Goal: Entertainment & Leisure: Browse casually

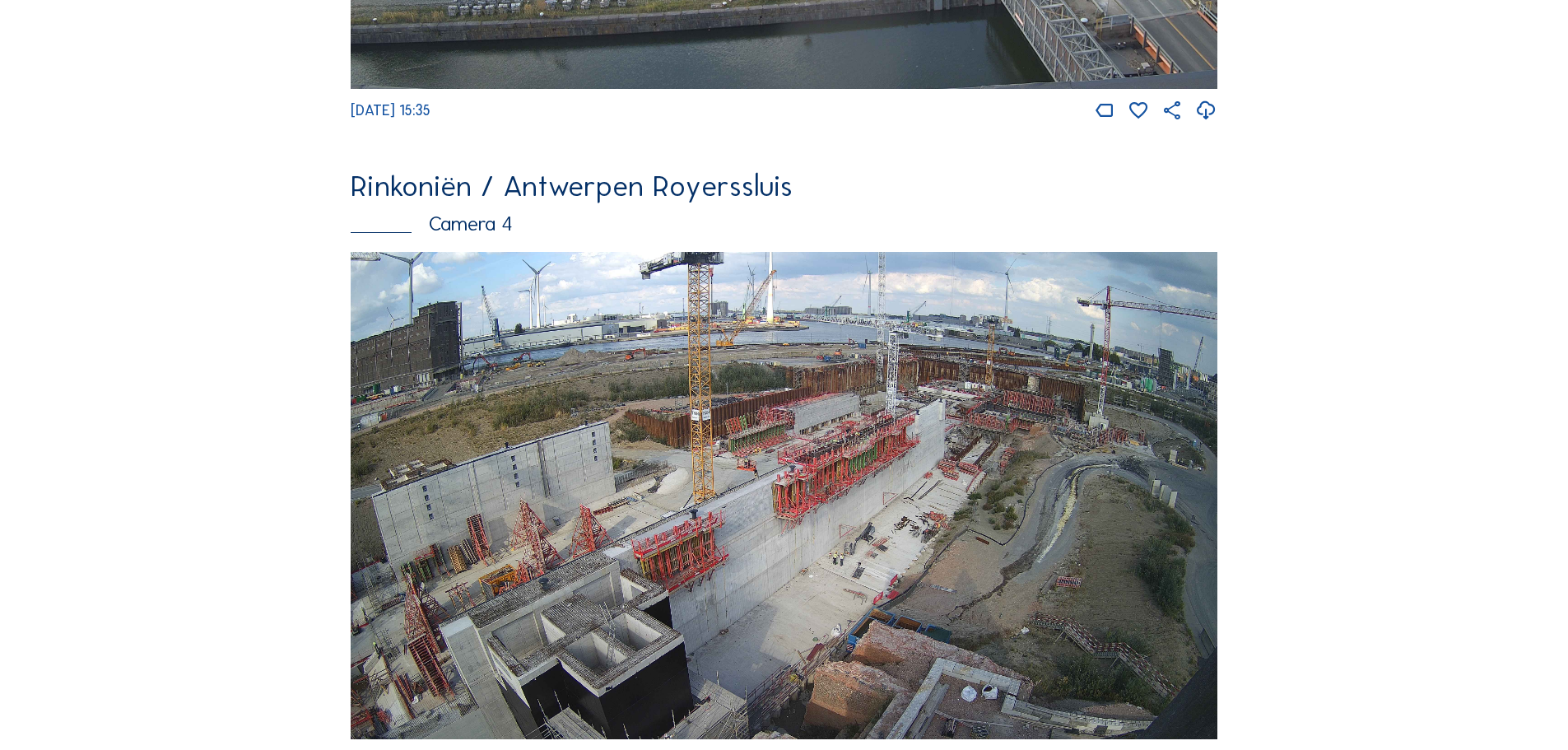
scroll to position [2716, 0]
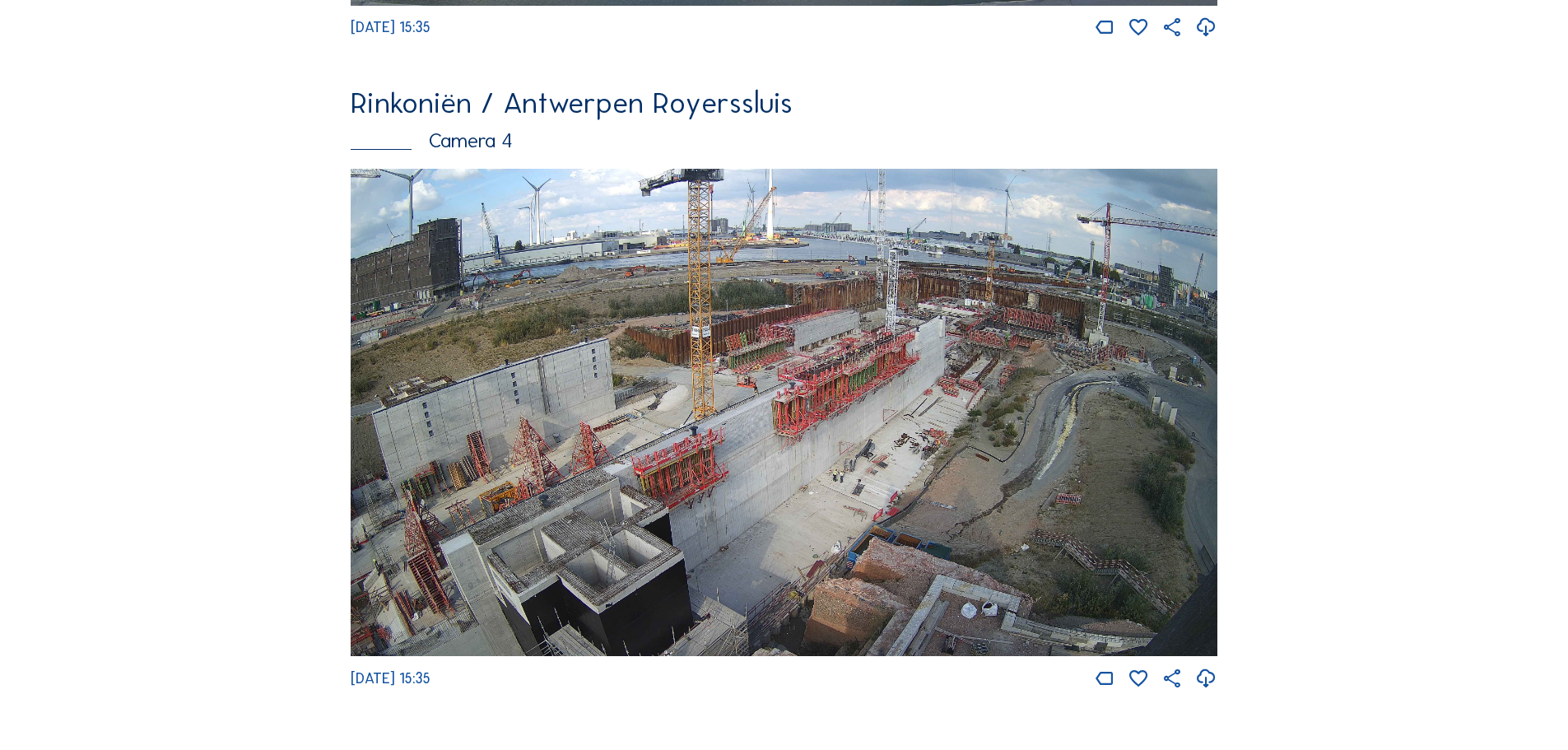
click at [859, 385] on img at bounding box center [784, 412] width 866 height 488
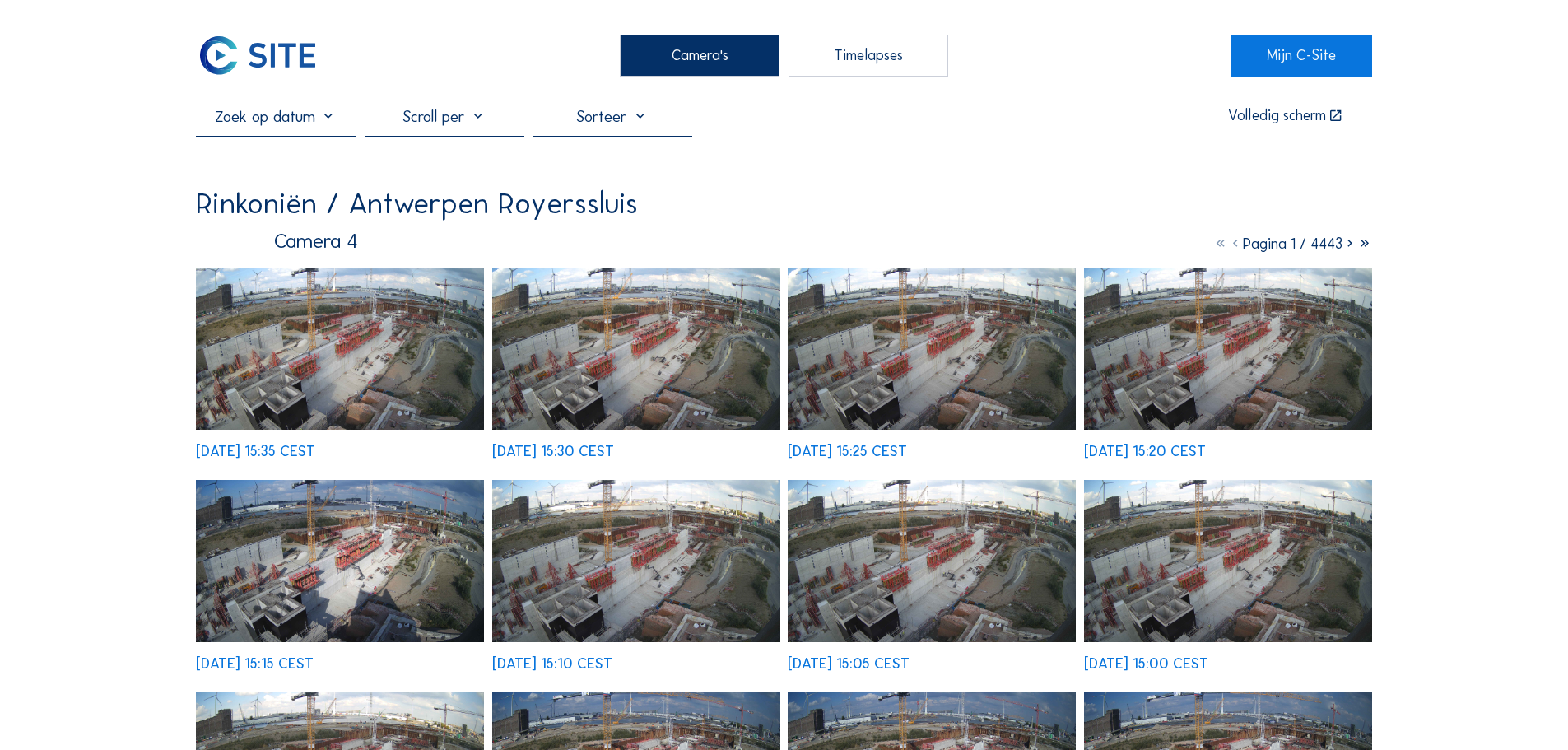
click at [362, 348] on img at bounding box center [340, 348] width 288 height 162
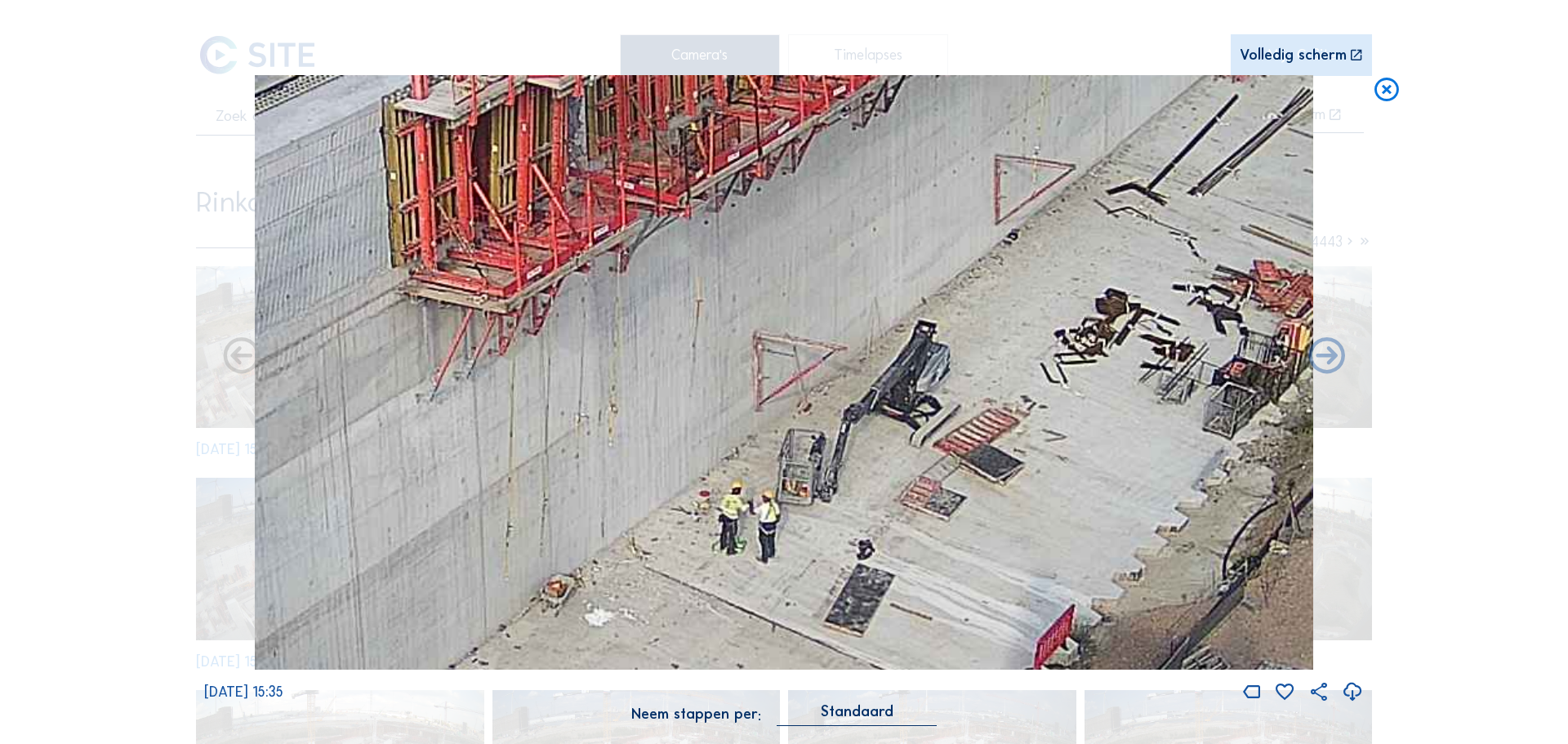
drag, startPoint x: 816, startPoint y: 430, endPoint x: 805, endPoint y: 371, distance: 60.0
click at [805, 371] on img at bounding box center [784, 373] width 1058 height 595
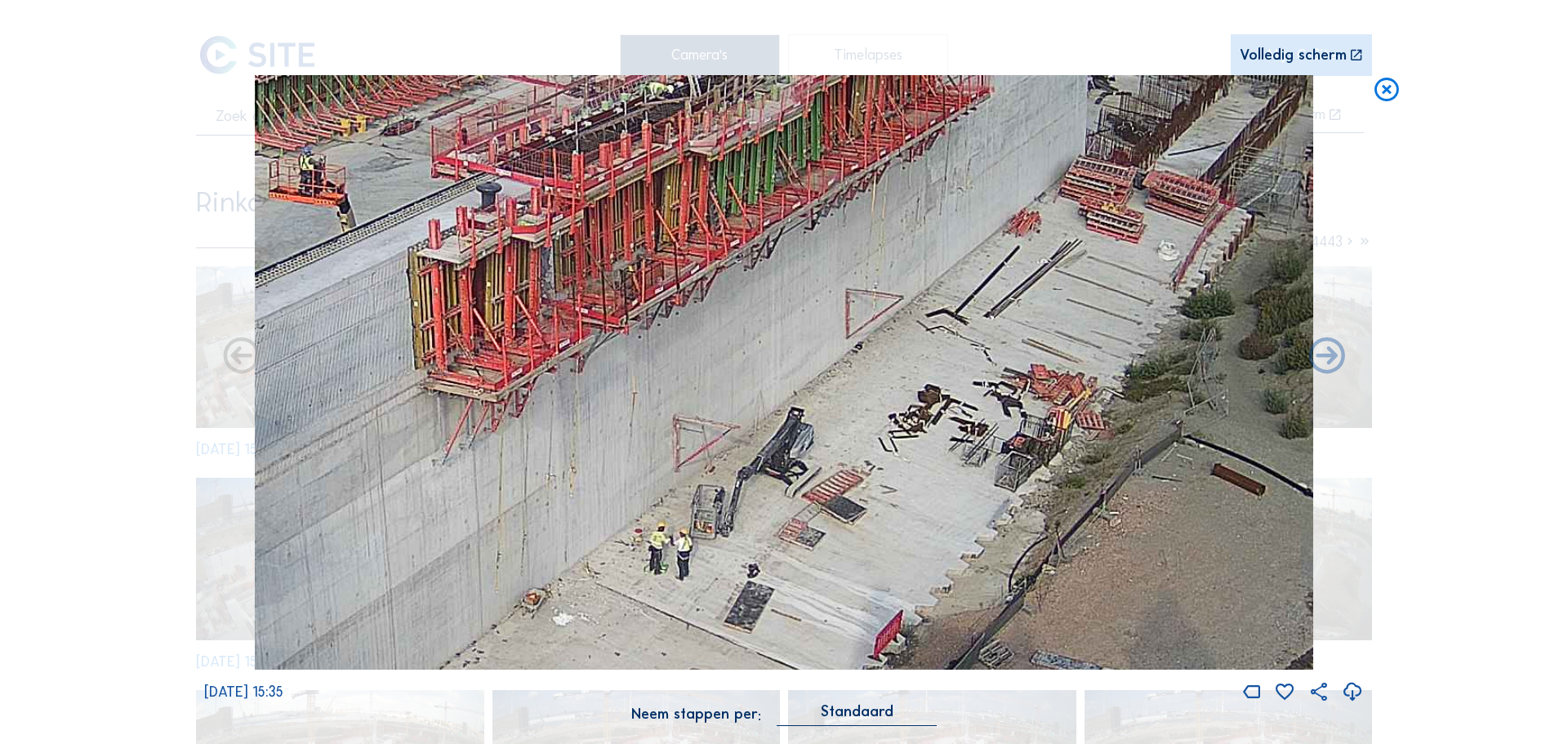
drag, startPoint x: 877, startPoint y: 205, endPoint x: 782, endPoint y: 278, distance: 119.8
click at [782, 278] on img at bounding box center [784, 373] width 1058 height 595
click at [1323, 356] on icon at bounding box center [1327, 356] width 43 height 44
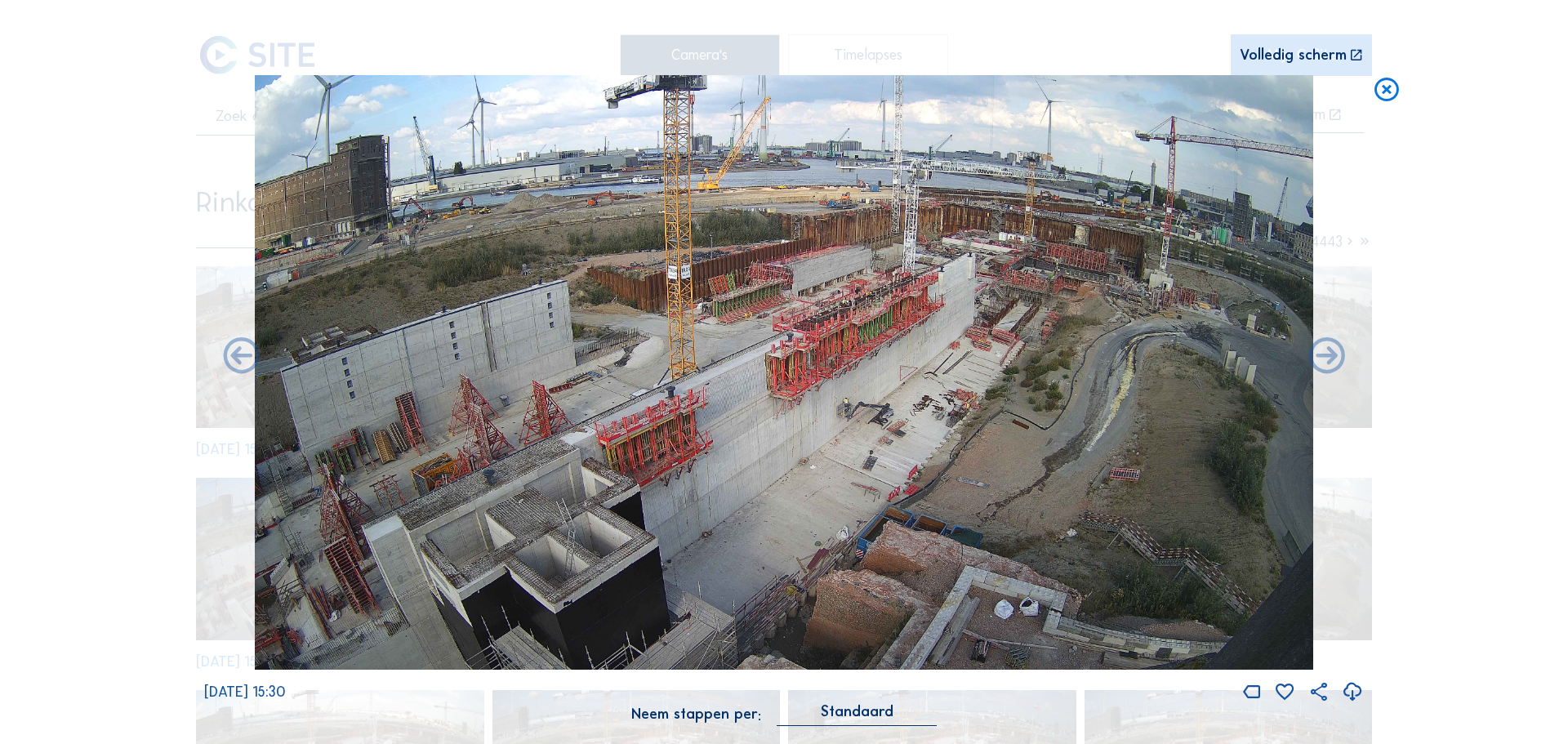
click at [1440, 210] on div "Scroll om door de tijd te reizen | Druk op de 'Alt'-knop + scroll om te Zoomen …" at bounding box center [784, 372] width 1568 height 744
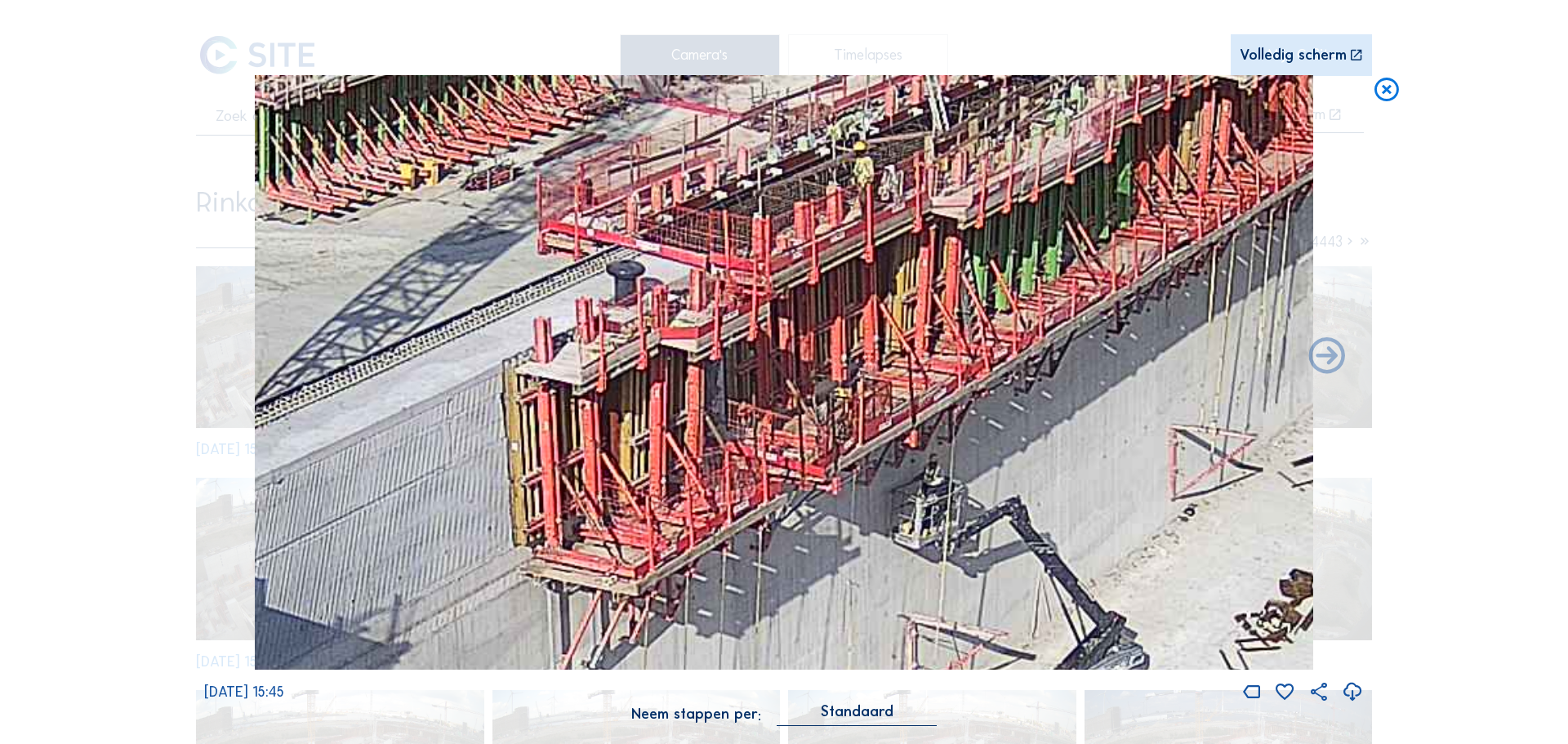
drag, startPoint x: 922, startPoint y: 250, endPoint x: 910, endPoint y: 302, distance: 53.4
click at [910, 302] on img at bounding box center [784, 373] width 1058 height 595
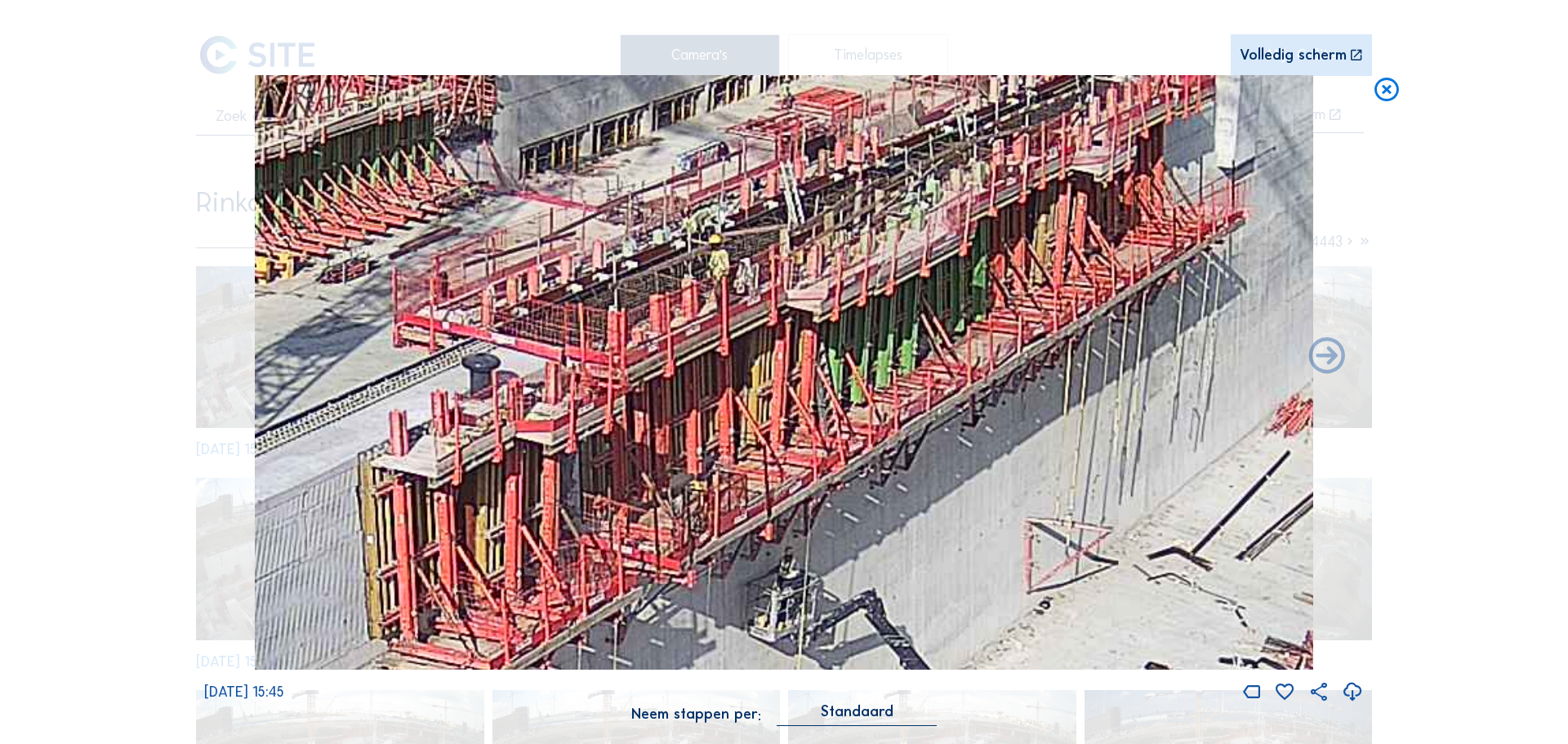
drag, startPoint x: 919, startPoint y: 276, endPoint x: 775, endPoint y: 363, distance: 168.2
click at [775, 363] on img at bounding box center [784, 373] width 1058 height 595
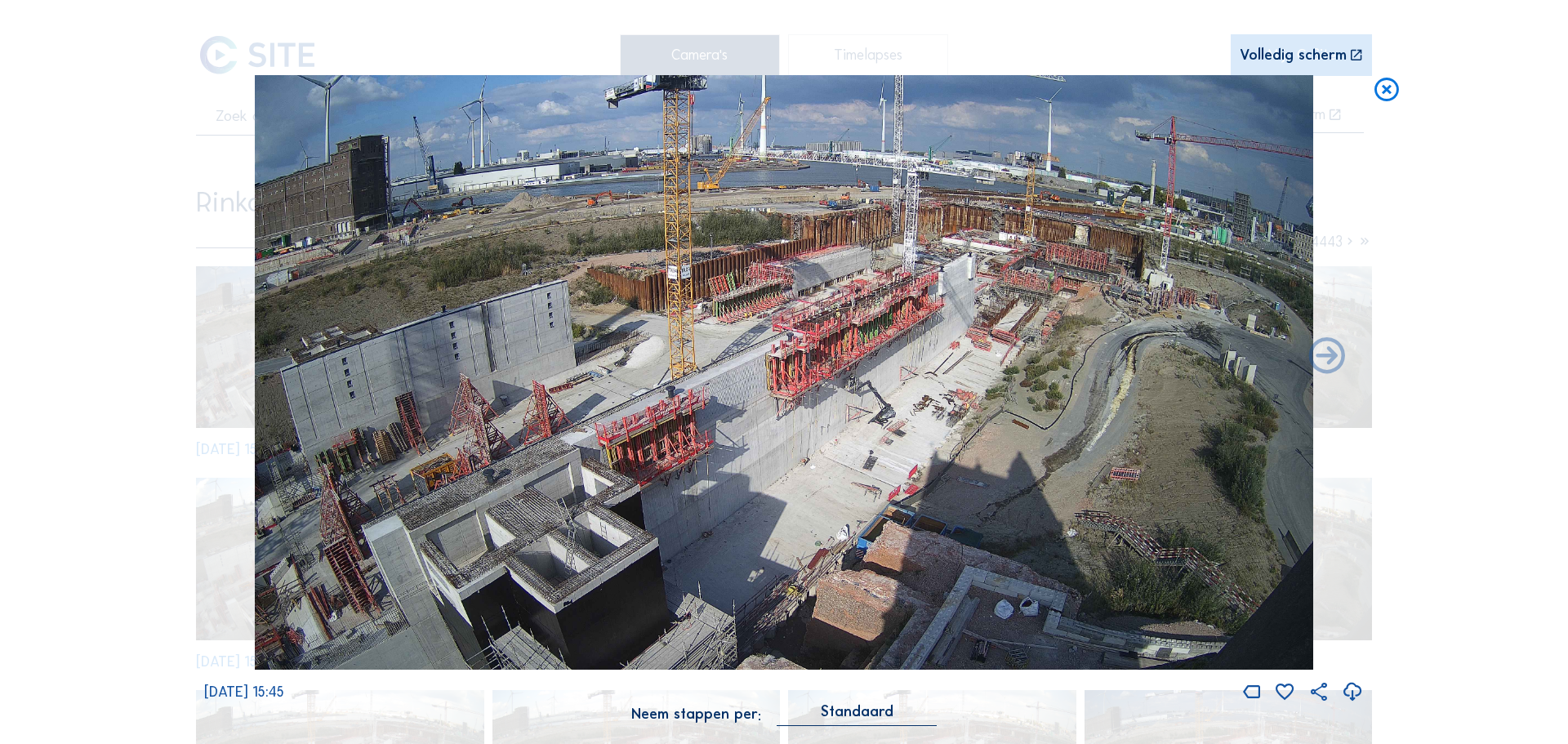
click at [1382, 91] on icon at bounding box center [1386, 91] width 29 height 30
